Goal: Communication & Community: Ask a question

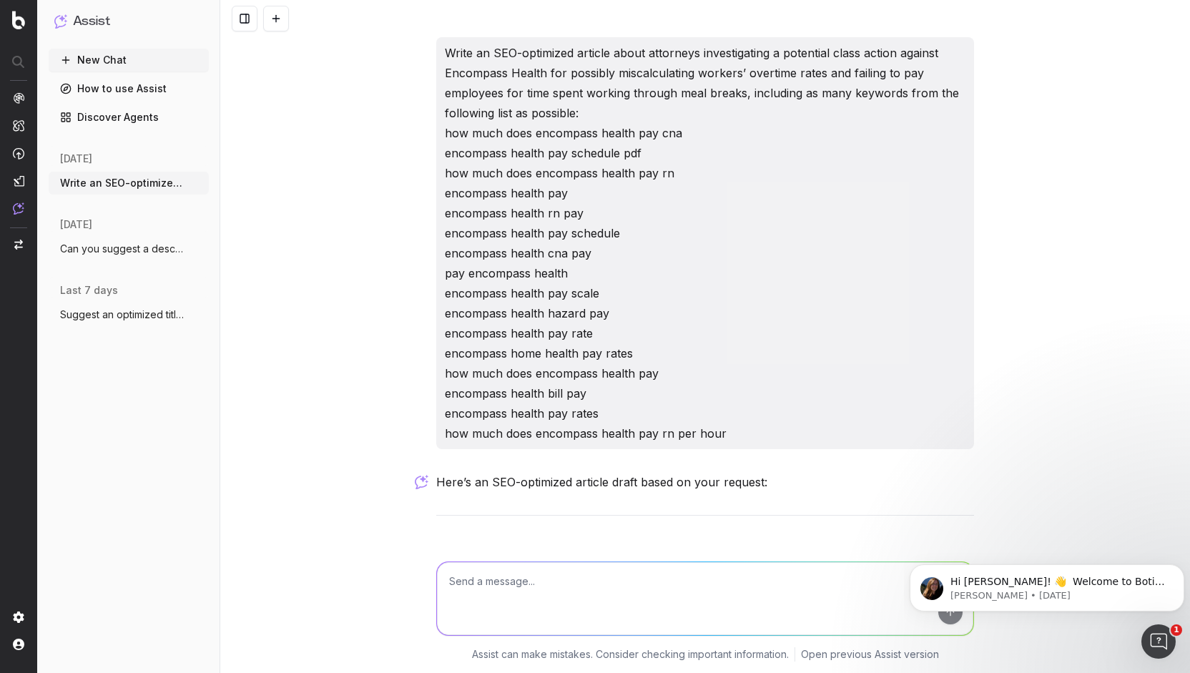
scroll to position [1289, 0]
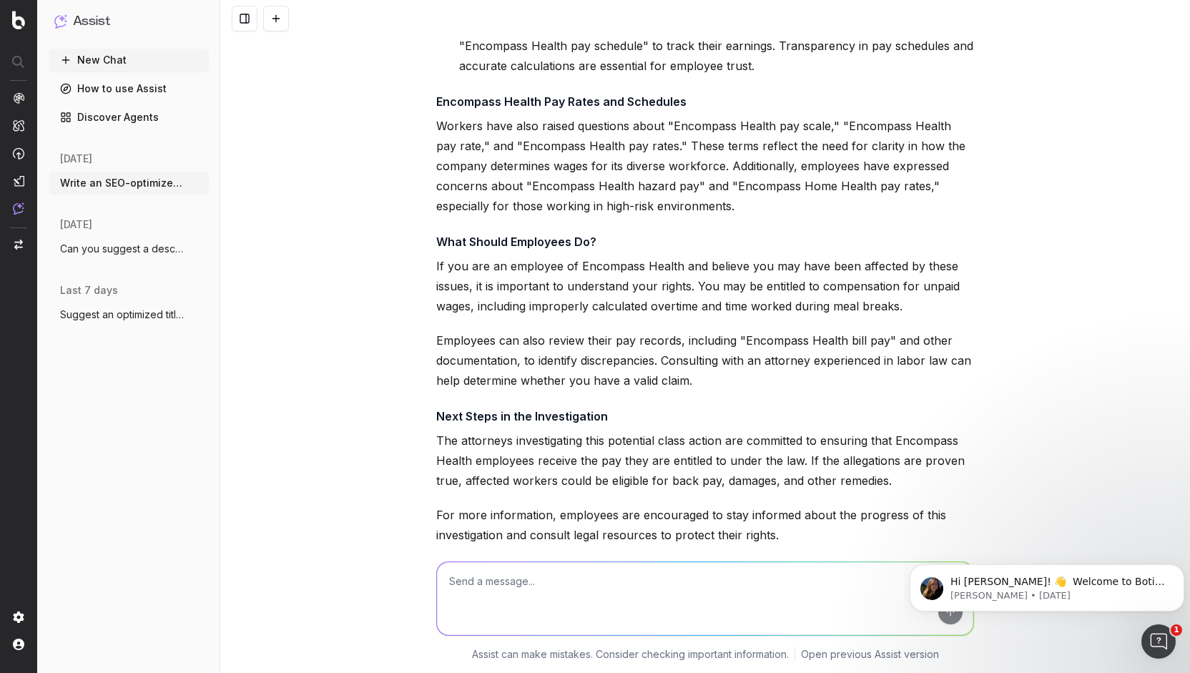
click at [635, 592] on textarea at bounding box center [705, 598] width 536 height 73
paste textarea "Encompass Health Unpaid Wages Lawsuit | Overtime Miscalculation? /encompass-hea…"
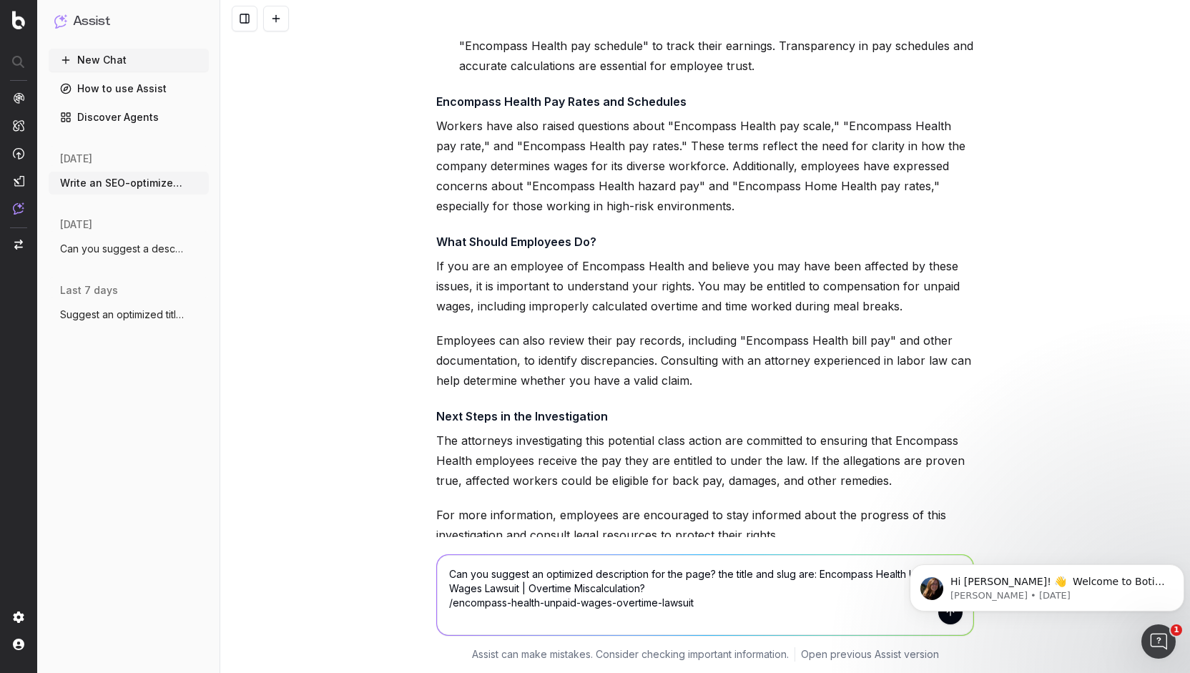
type textarea "Can you suggest an optimized description for the page? the title and slug are: …"
click at [935, 619] on body "Hi [PERSON_NAME]! 👋 Welcome to Botify chat support! Have a question? Reply to t…" at bounding box center [1046, 584] width 275 height 89
click at [937, 619] on body "Hi [PERSON_NAME]! 👋 Welcome to Botify chat support! Have a question? Reply to t…" at bounding box center [1046, 584] width 275 height 89
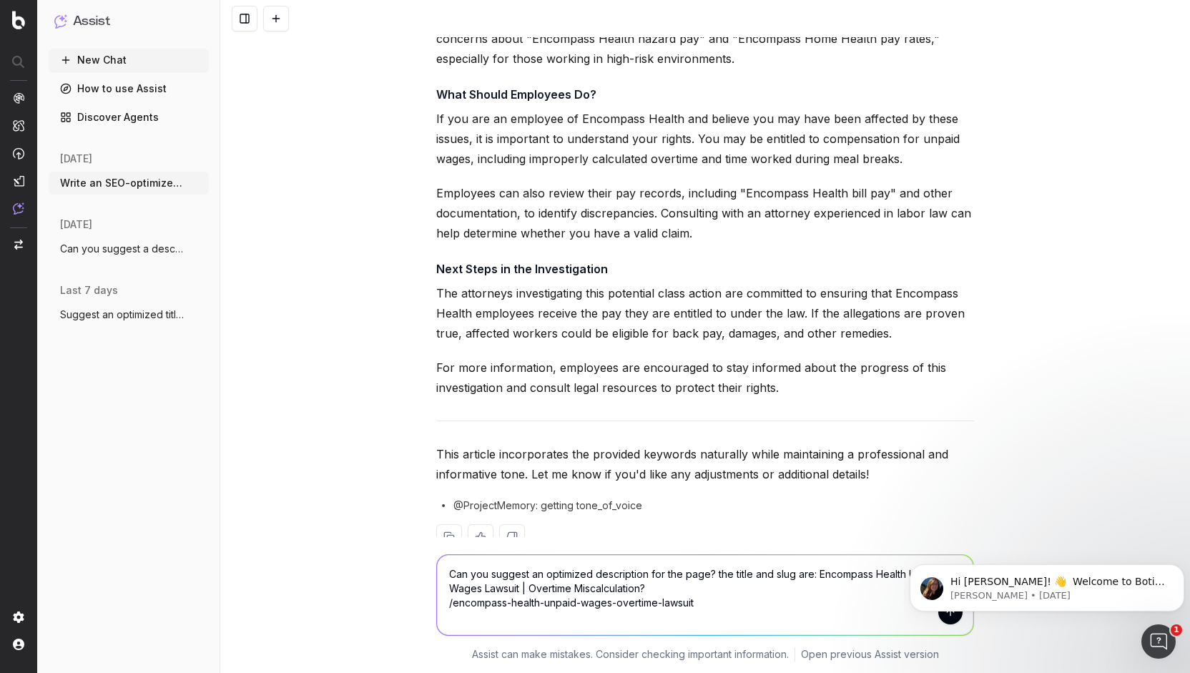
scroll to position [1471, 0]
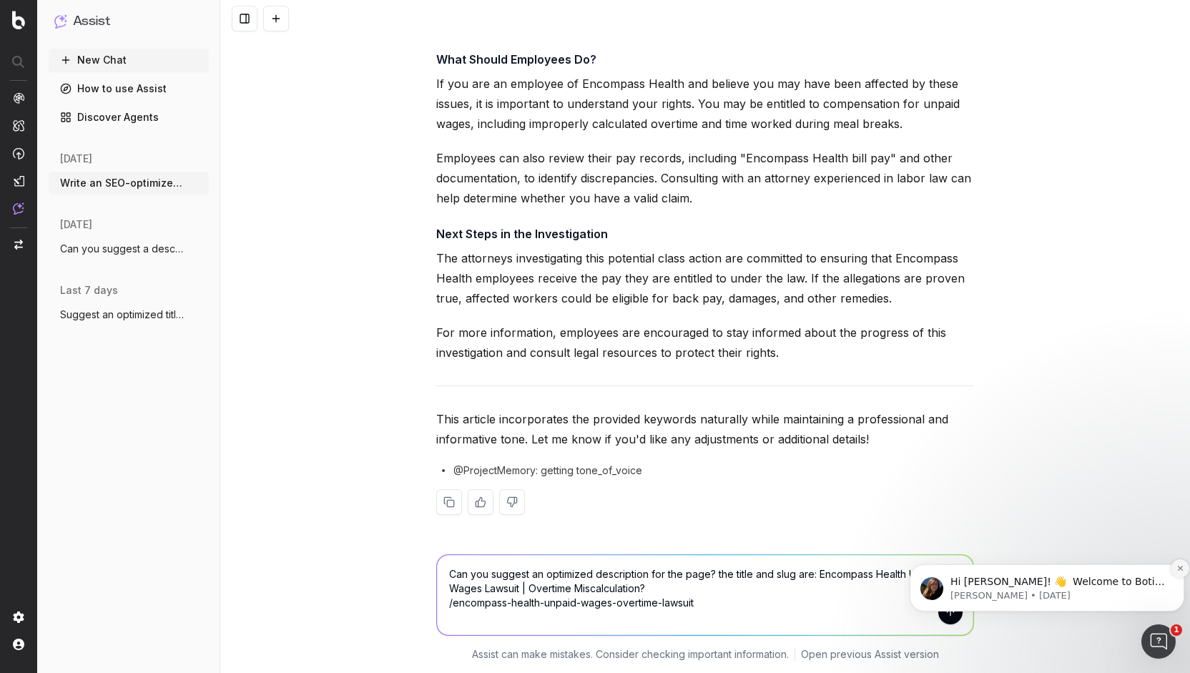
click at [1182, 568] on icon "Dismiss notification" at bounding box center [1180, 568] width 8 height 8
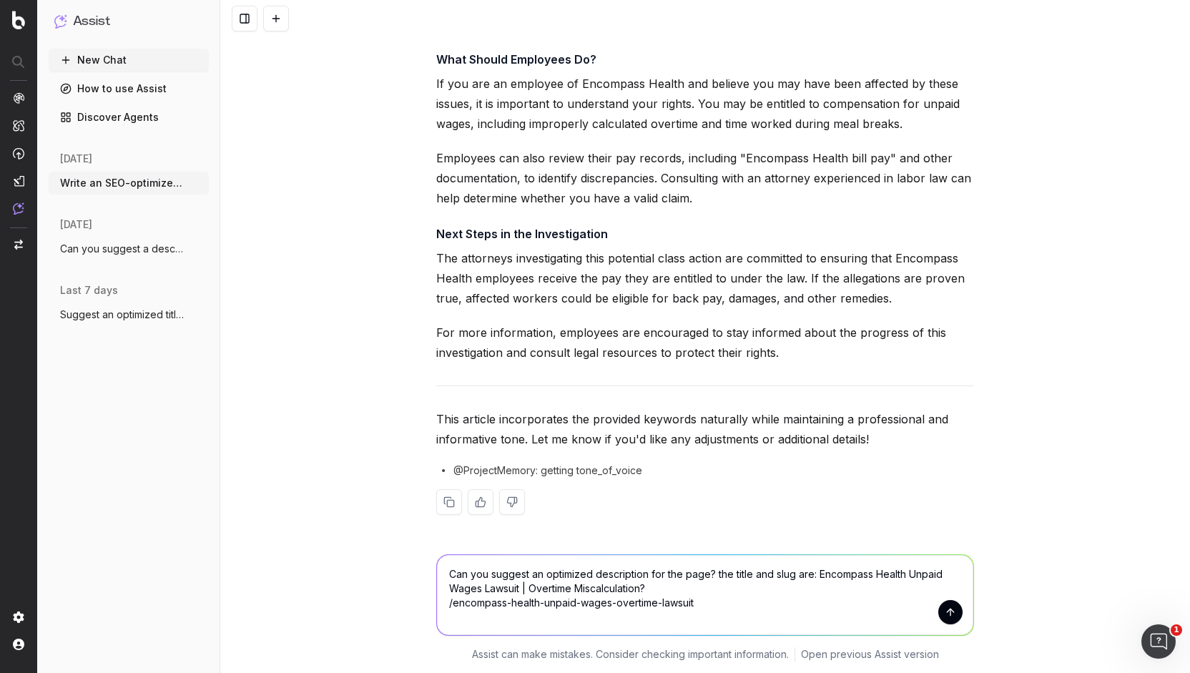
click at [952, 610] on button "submit" at bounding box center [950, 612] width 24 height 24
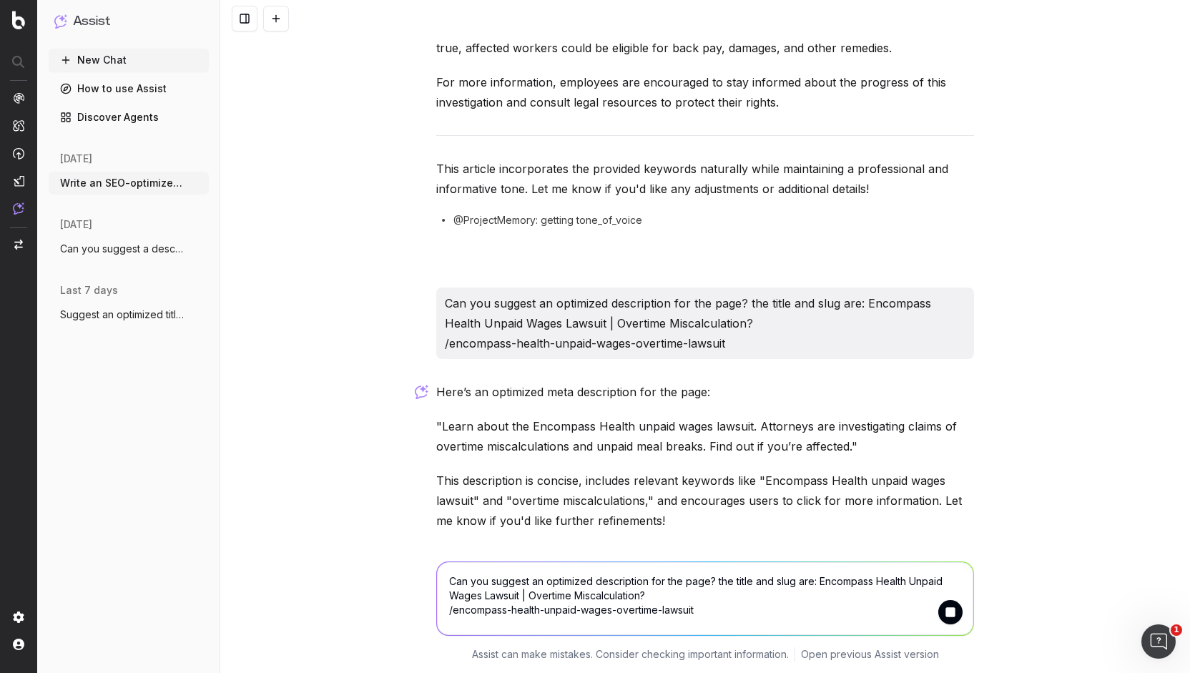
scroll to position [1770, 0]
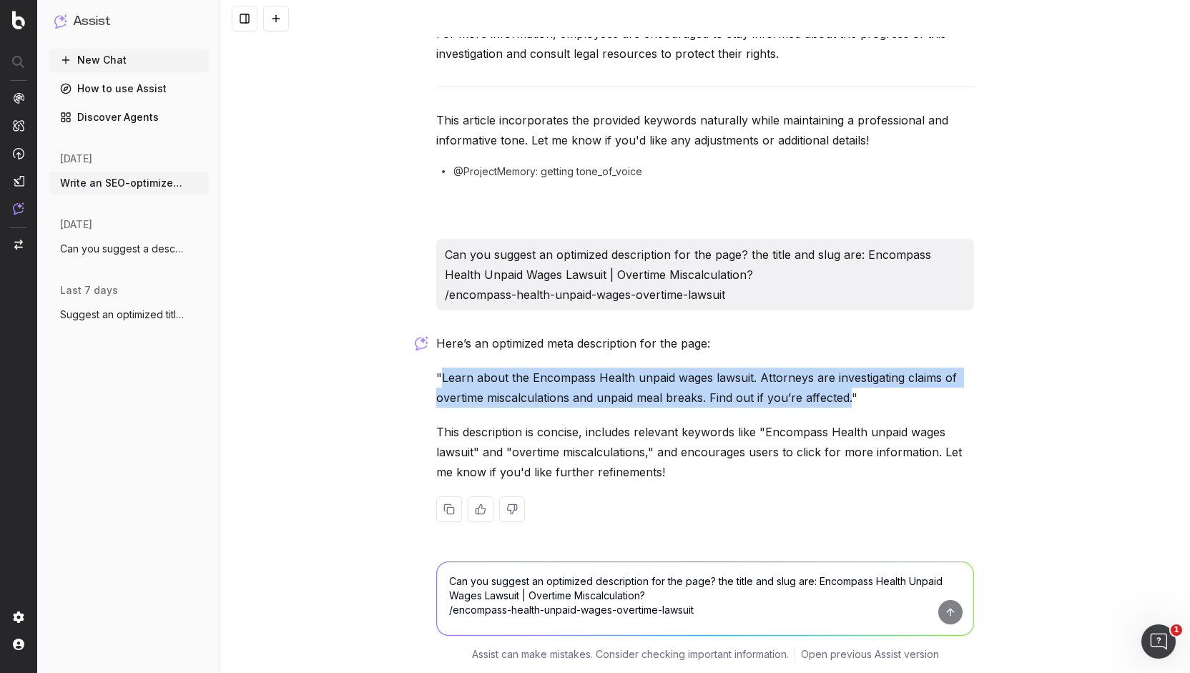
drag, startPoint x: 436, startPoint y: 377, endPoint x: 846, endPoint y: 401, distance: 410.3
click at [846, 401] on p ""Learn about the Encompass Health unpaid wages lawsuit. Attorneys are investiga…" at bounding box center [705, 387] width 538 height 40
copy p "Learn about the Encompass Health unpaid wages lawsuit. Attorneys are investigat…"
